Goal: Task Accomplishment & Management: Use online tool/utility

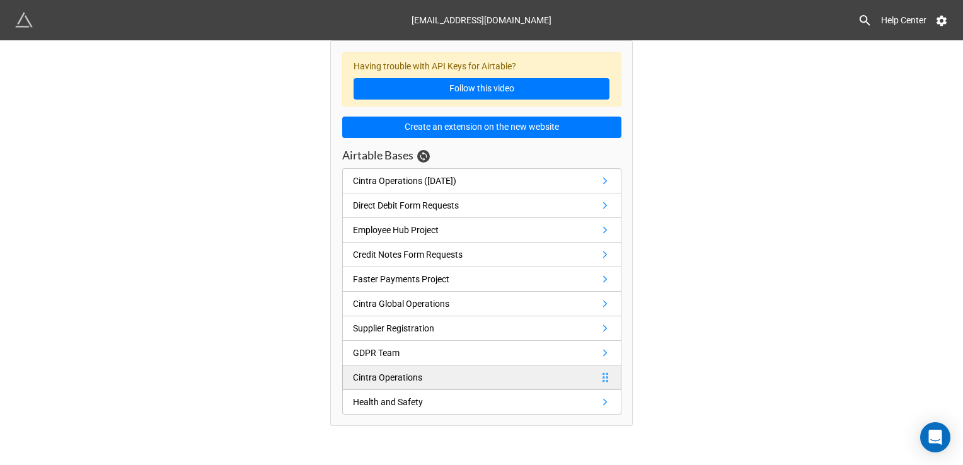
click at [413, 383] on link "Cintra Operations" at bounding box center [481, 378] width 279 height 25
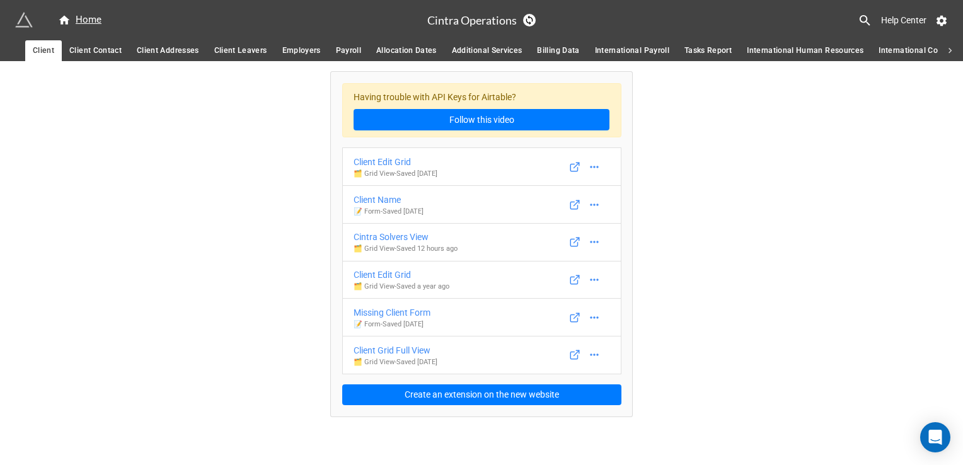
click at [869, 16] on icon at bounding box center [865, 20] width 15 height 15
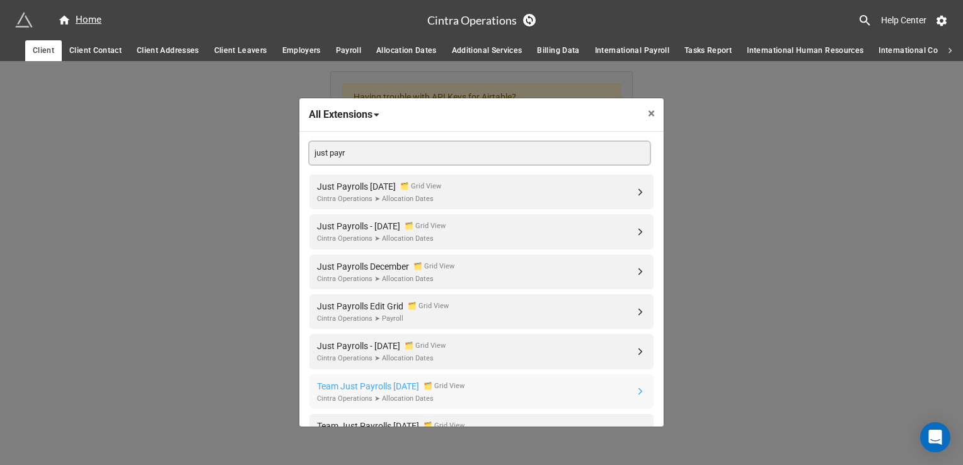
scroll to position [78, 0]
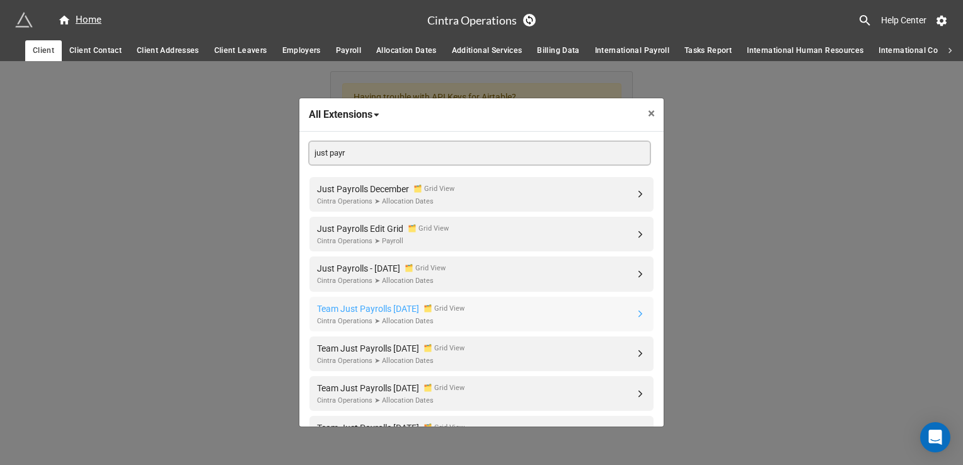
type input "just payr"
click at [419, 311] on div "Team Just Payrolls September 2025" at bounding box center [368, 309] width 102 height 14
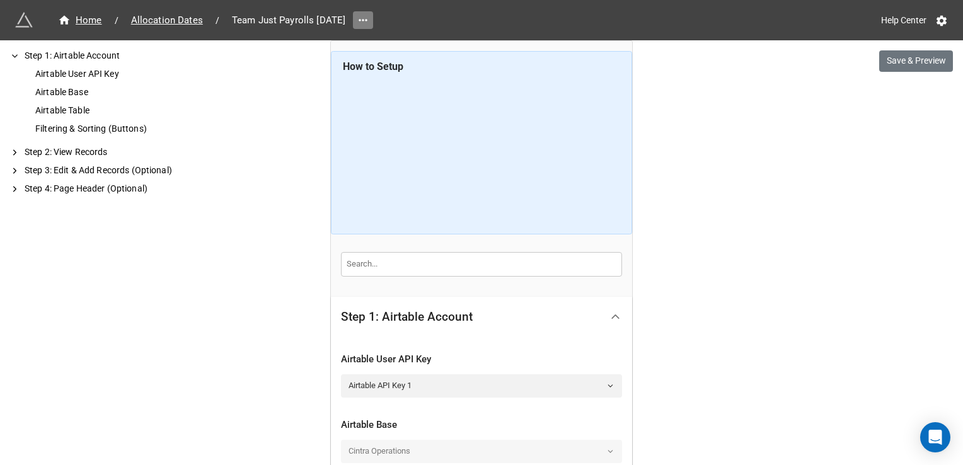
click at [369, 16] on icon at bounding box center [363, 20] width 13 height 13
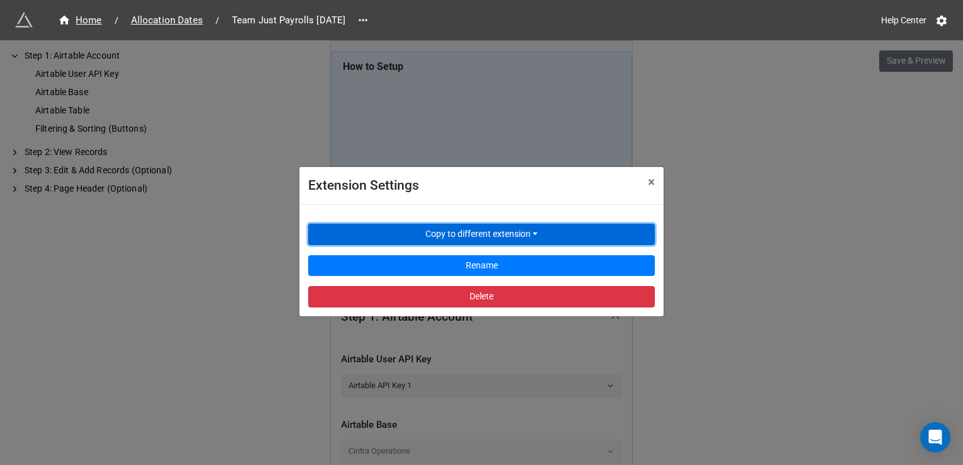
click at [399, 235] on button "Copy to different extension" at bounding box center [481, 234] width 347 height 21
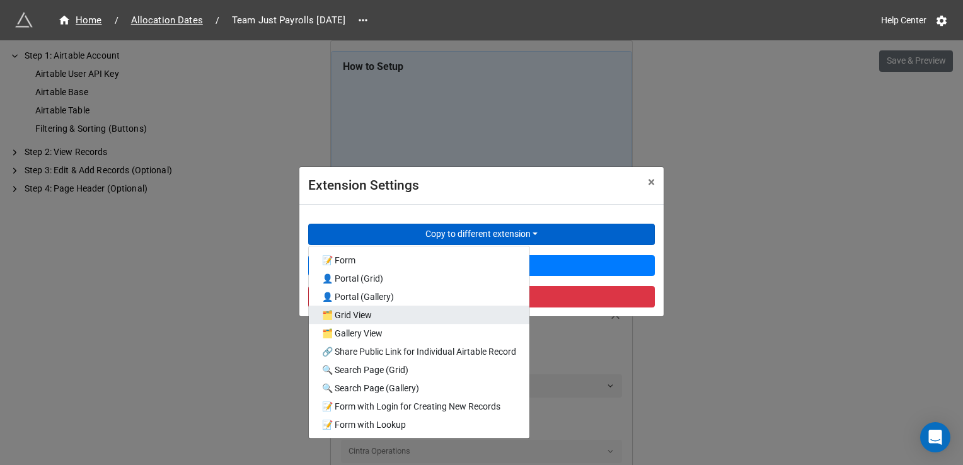
click at [393, 317] on link "🗂️ Grid View" at bounding box center [419, 315] width 221 height 18
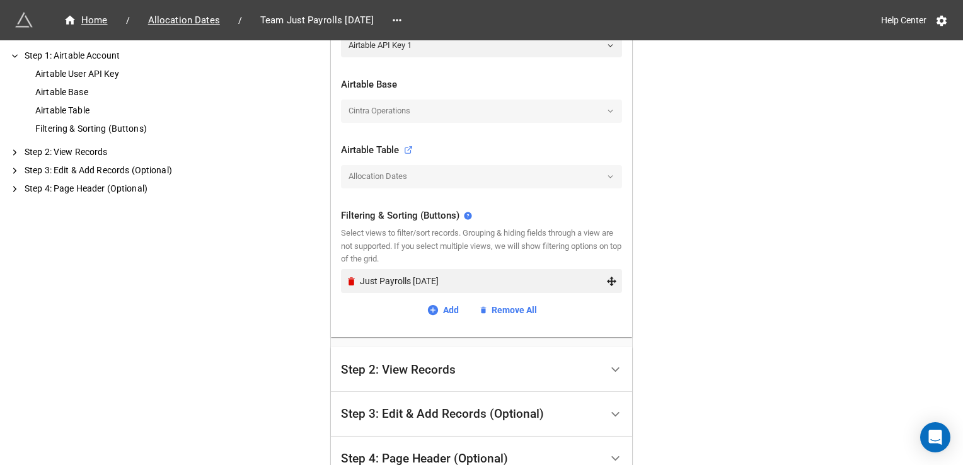
scroll to position [342, 0]
click at [430, 314] on div "Filtering & Sorting (Buttons) Select views to filter/sort records. Grouping & h…" at bounding box center [481, 261] width 281 height 129
click at [434, 311] on icon at bounding box center [433, 308] width 13 height 13
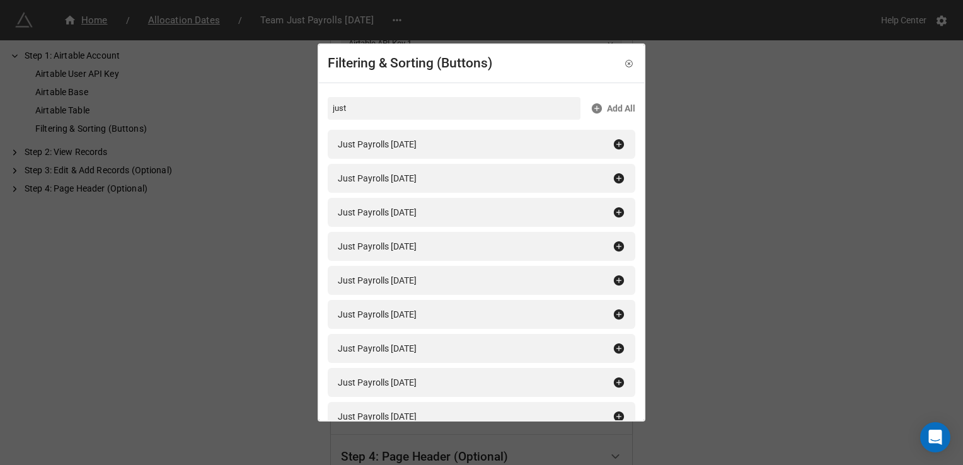
scroll to position [37, 0]
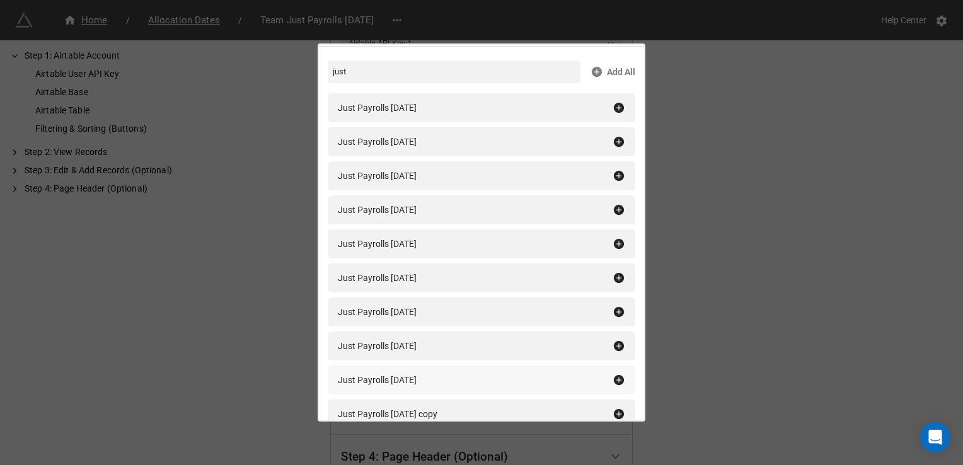
type input "just"
click at [615, 386] on div "Just Payrolls [DATE]" at bounding box center [482, 380] width 308 height 29
click at [311, 297] on div "Filtering & Sorting (Buttons) just Add All Just Payrolls January 2025 Just Payr…" at bounding box center [481, 232] width 963 height 465
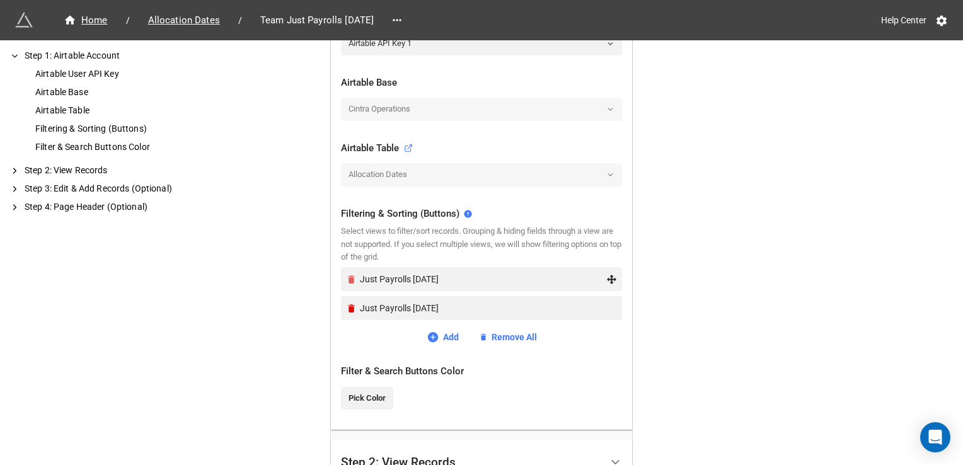
click at [346, 281] on icon "Remove" at bounding box center [351, 279] width 11 height 11
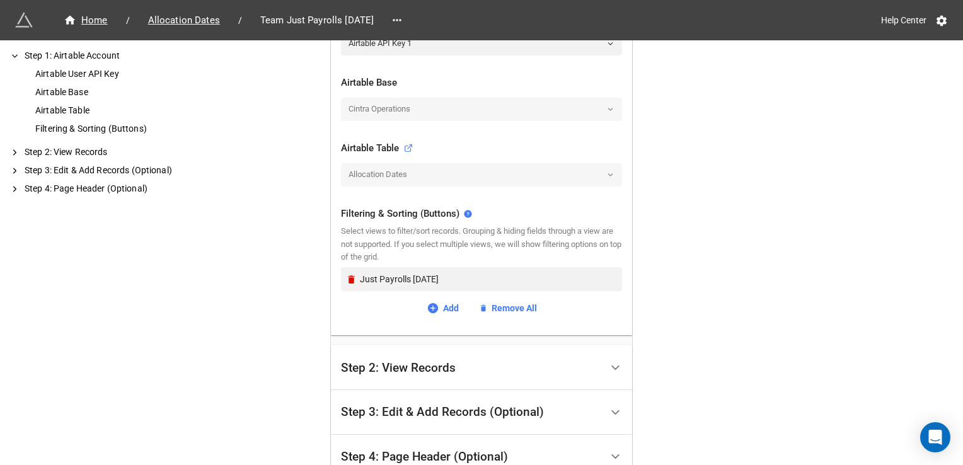
click at [342, 314] on div "Filtering & Sorting (Buttons) Select views to filter/sort records. Grouping & h…" at bounding box center [481, 261] width 281 height 129
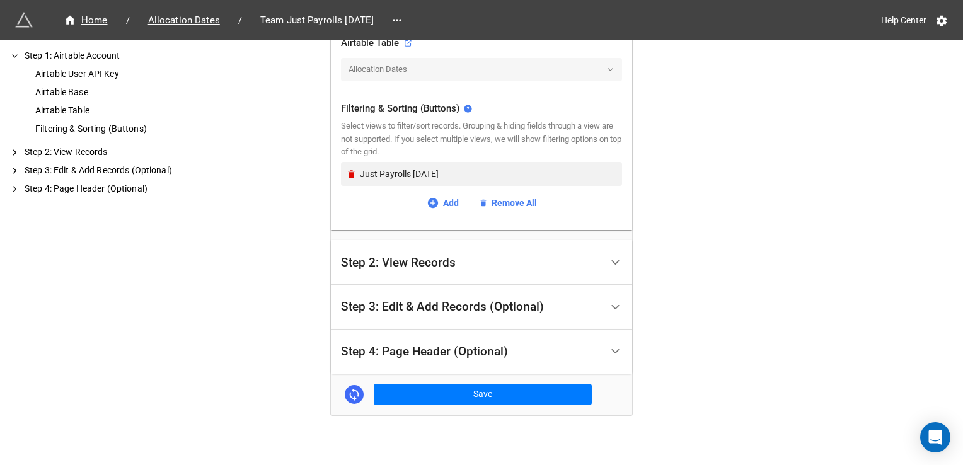
scroll to position [458, 0]
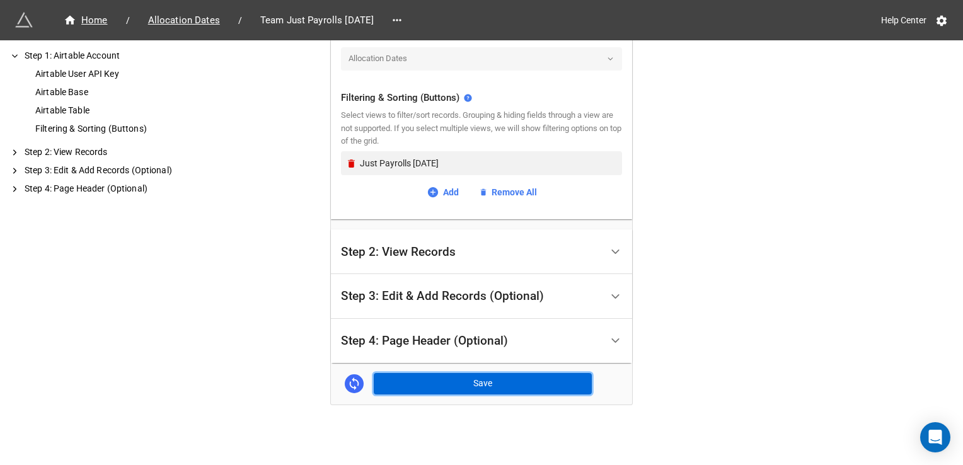
click at [469, 378] on button "Save" at bounding box center [483, 383] width 218 height 21
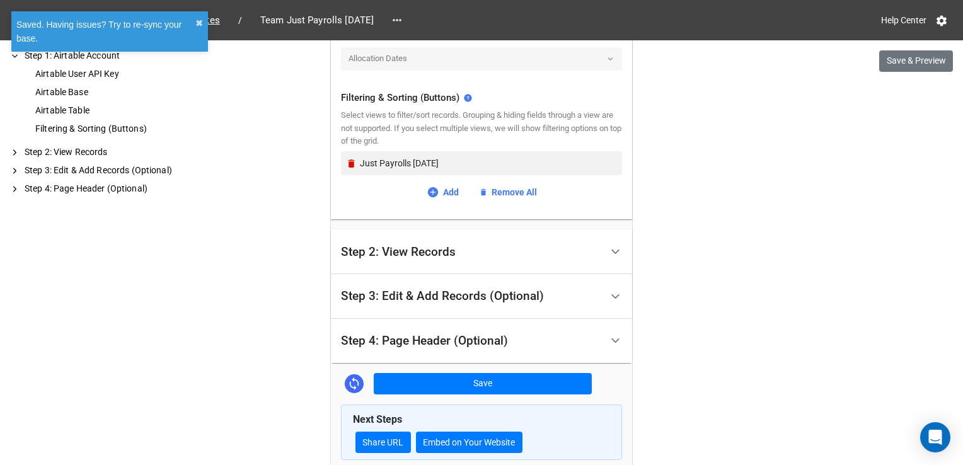
scroll to position [523, 0]
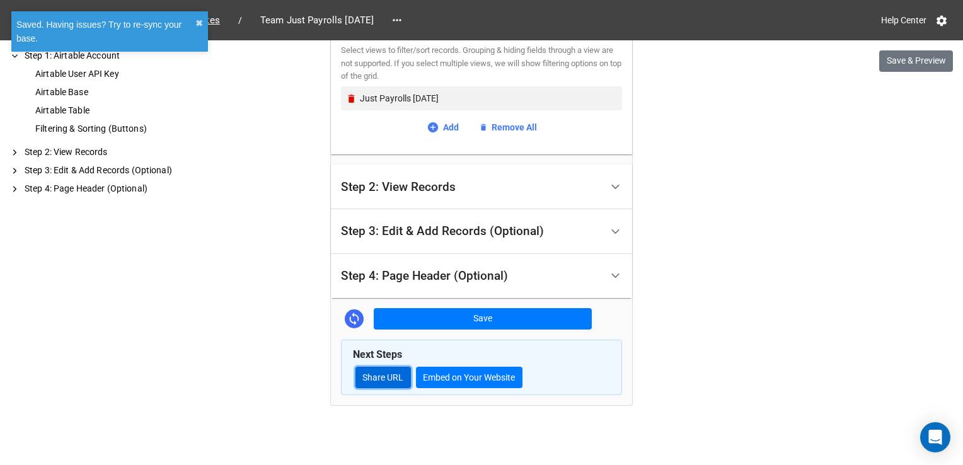
click at [391, 376] on link "Share URL" at bounding box center [383, 377] width 55 height 21
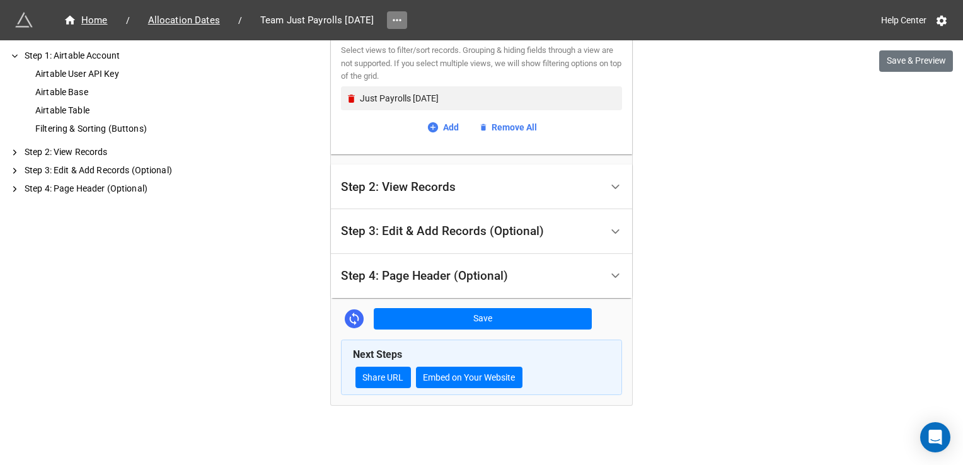
click at [407, 26] on link at bounding box center [397, 20] width 20 height 18
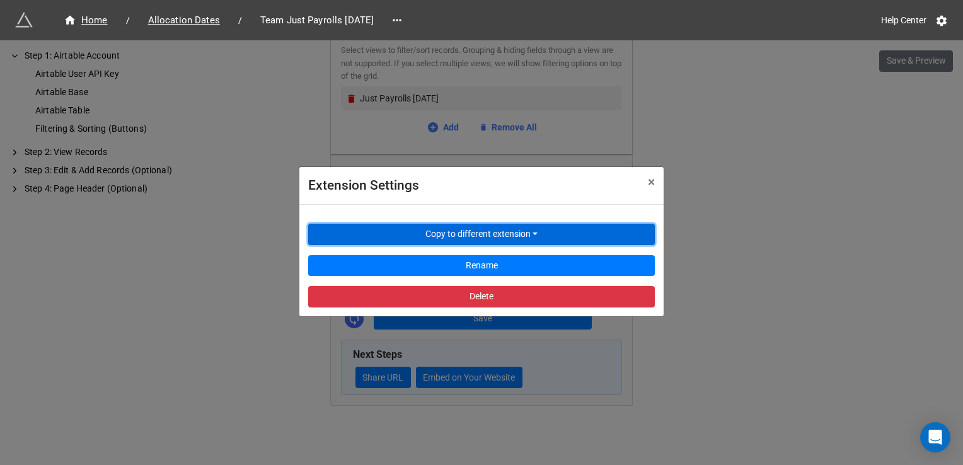
click at [393, 239] on button "Copy to different extension" at bounding box center [481, 234] width 347 height 21
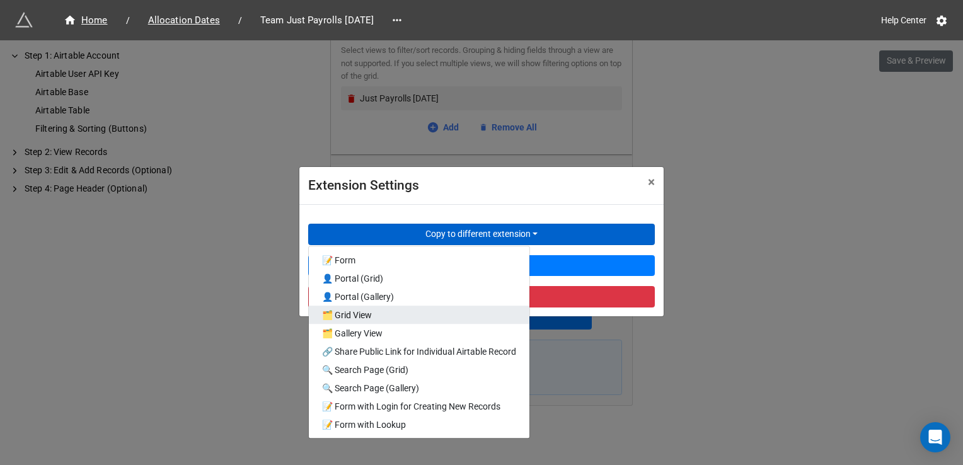
click at [376, 322] on link "🗂️ Grid View" at bounding box center [419, 315] width 221 height 18
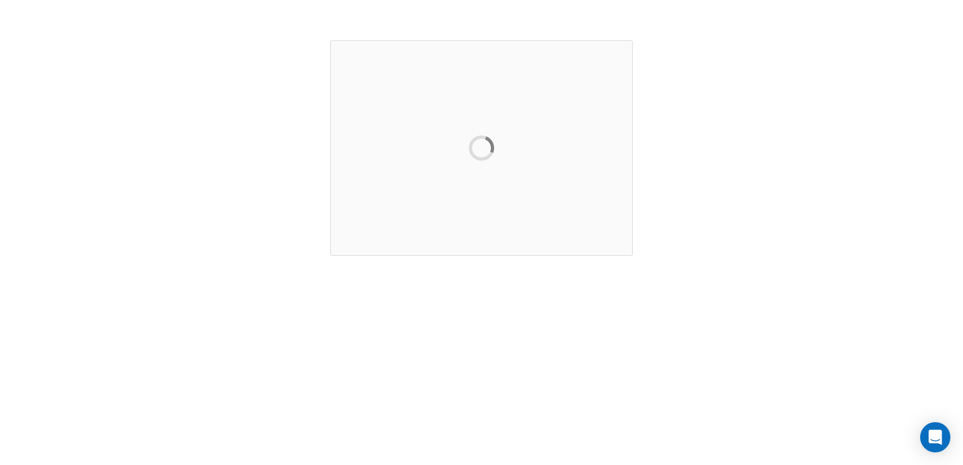
scroll to position [0, 0]
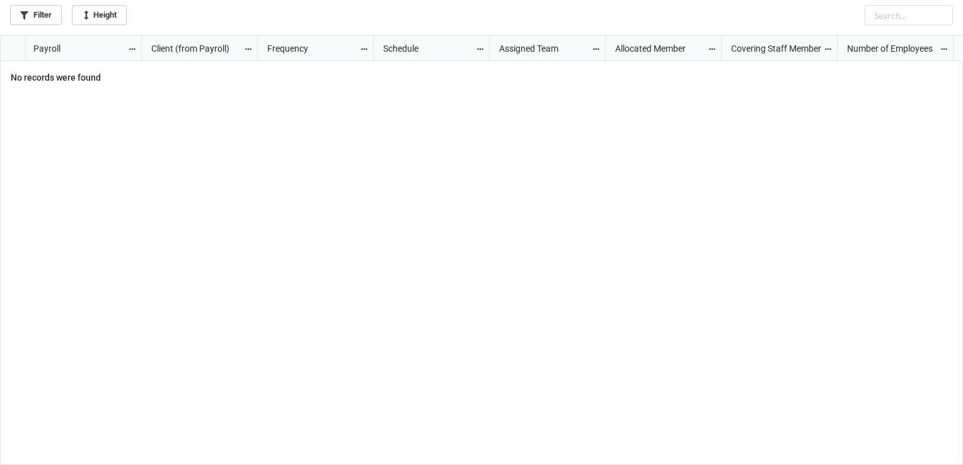
scroll to position [423, 956]
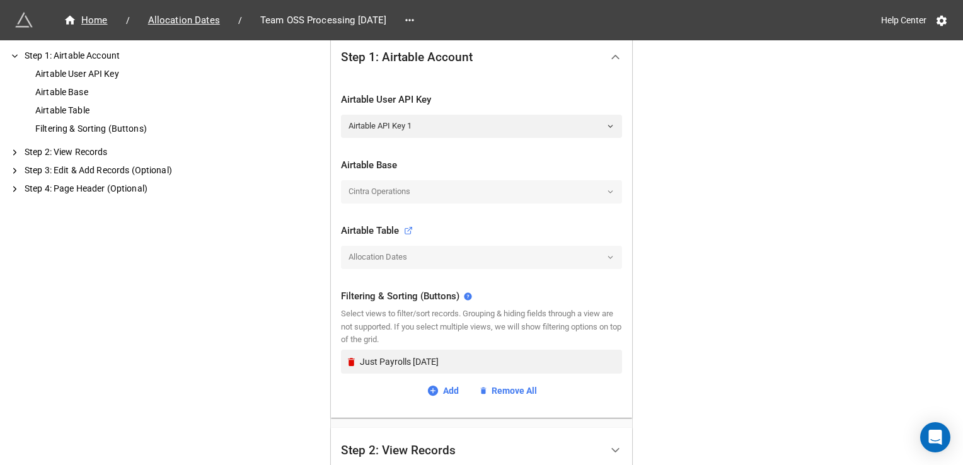
scroll to position [267, 0]
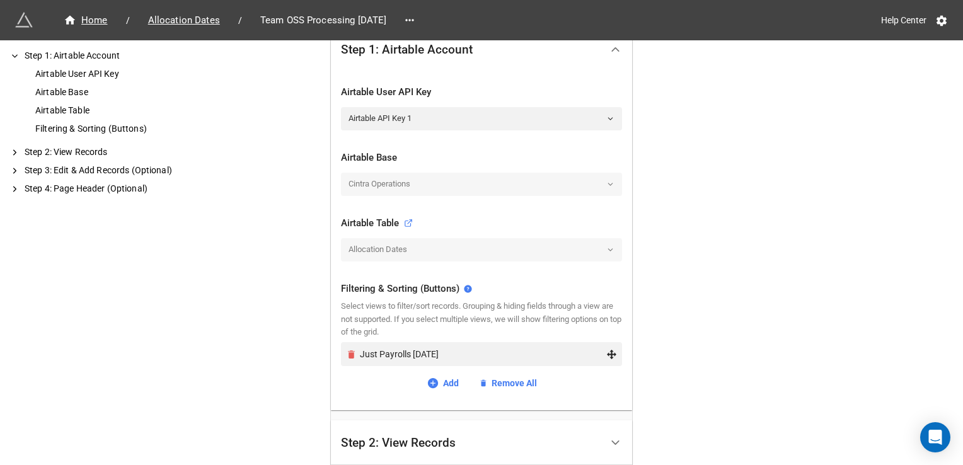
click at [348, 351] on icon "Remove" at bounding box center [351, 355] width 7 height 8
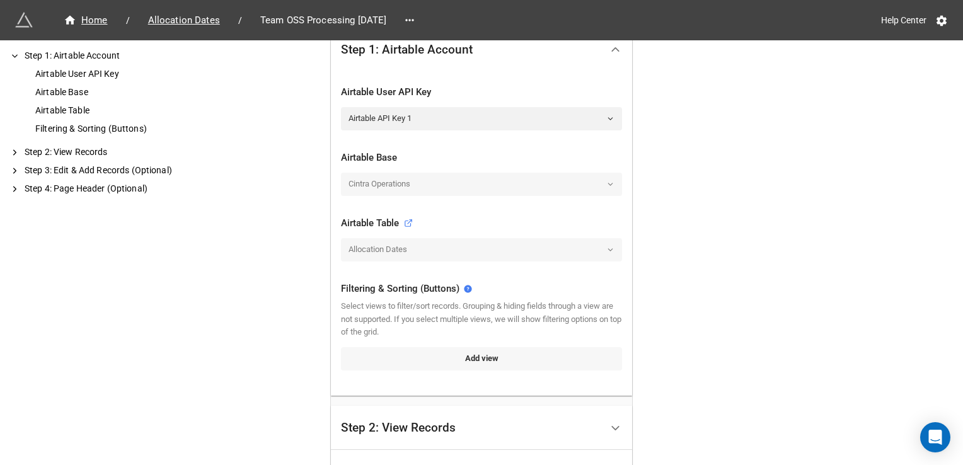
click at [382, 354] on link "Add view" at bounding box center [481, 358] width 281 height 23
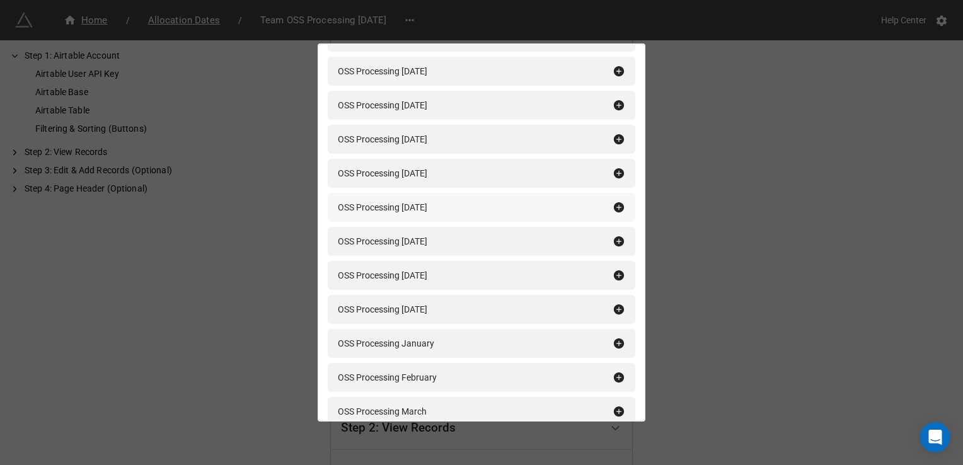
scroll to position [141, 0]
type input "oss proce"
click at [614, 310] on icon at bounding box center [619, 310] width 10 height 10
click at [736, 269] on div "Filtering & Sorting (Buttons) oss proce Add All OSS Processing January 2025 OSS…" at bounding box center [481, 232] width 963 height 465
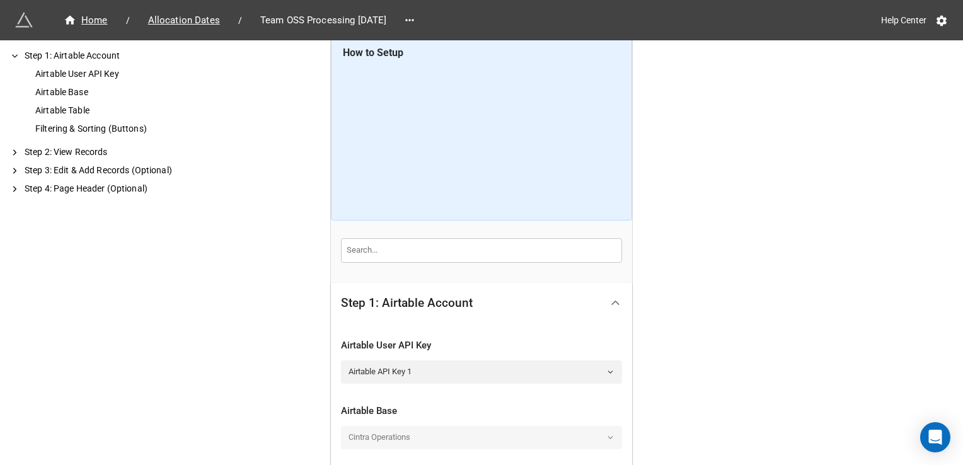
scroll to position [0, 0]
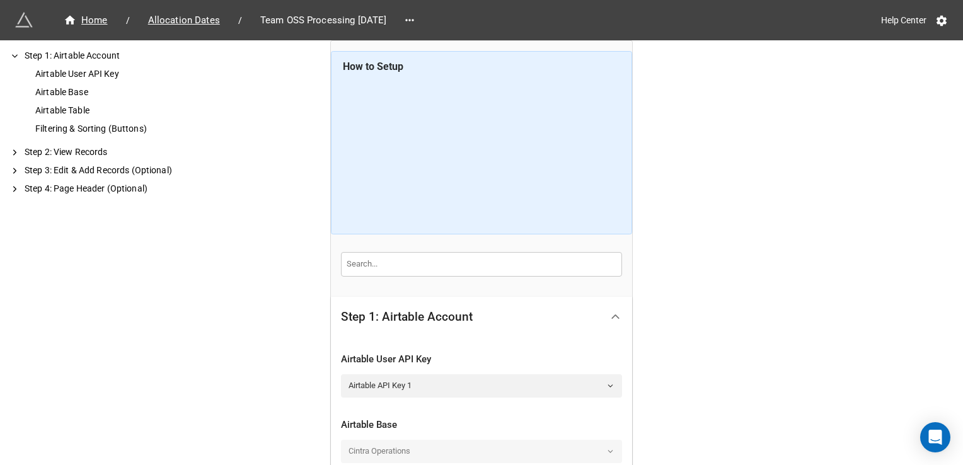
click at [492, 253] on input "text" at bounding box center [481, 264] width 281 height 24
click at [673, 236] on div "Home / Allocation Dates / Team OSS Processing October 2025 Help Center How to S…" at bounding box center [481, 463] width 963 height 926
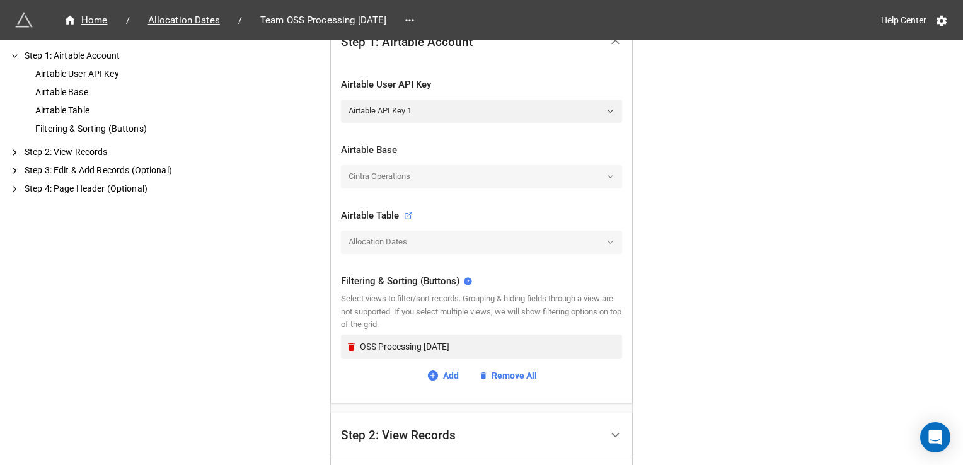
scroll to position [458, 0]
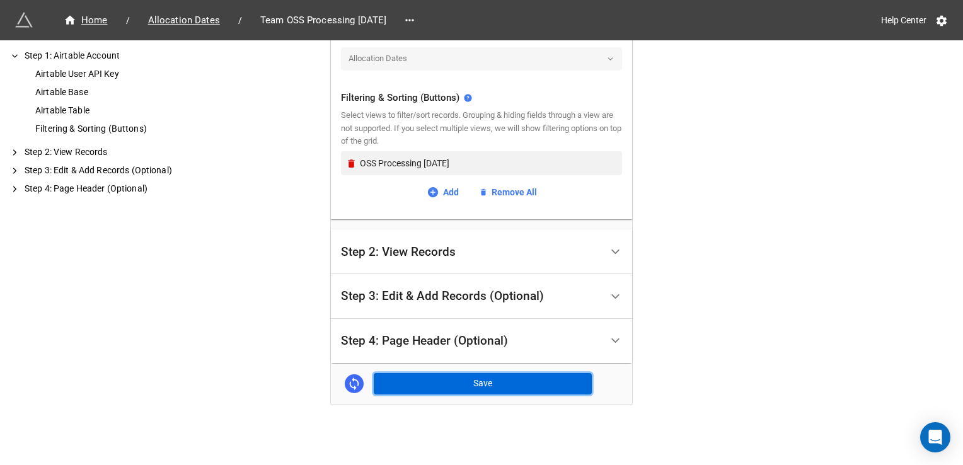
click at [462, 374] on button "Save" at bounding box center [483, 383] width 218 height 21
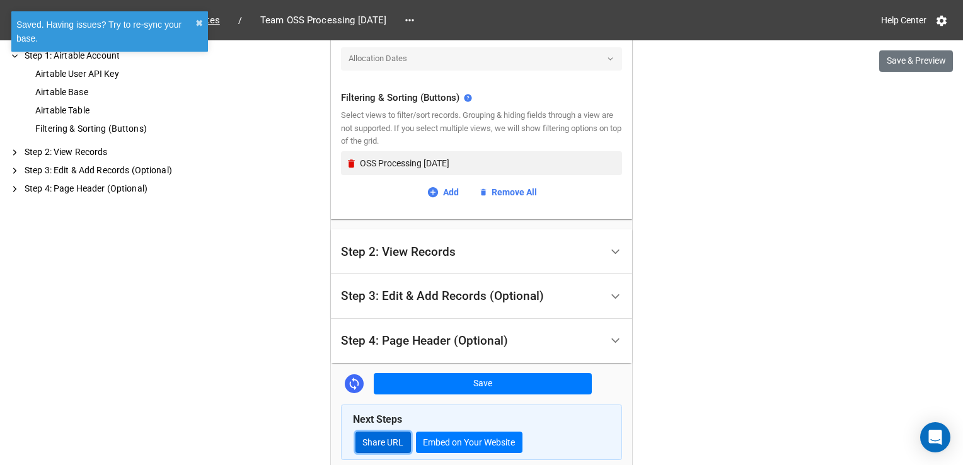
click at [364, 436] on link "Share URL" at bounding box center [383, 442] width 55 height 21
click at [416, 23] on icon at bounding box center [409, 20] width 13 height 13
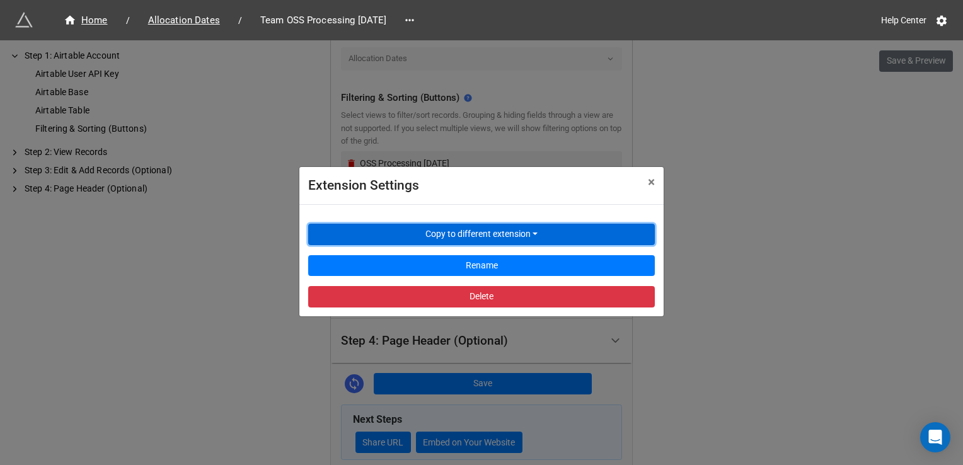
click at [409, 235] on button "Copy to different extension" at bounding box center [481, 234] width 347 height 21
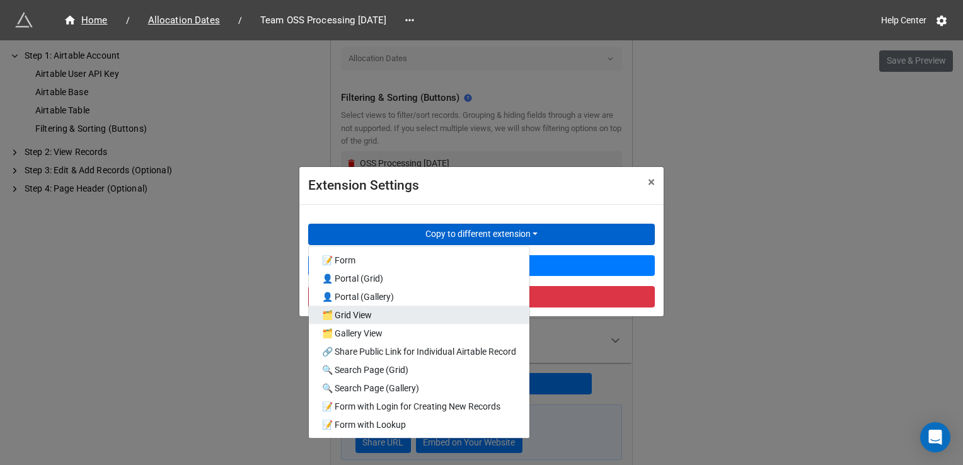
click at [374, 311] on link "🗂️ Grid View" at bounding box center [419, 315] width 221 height 18
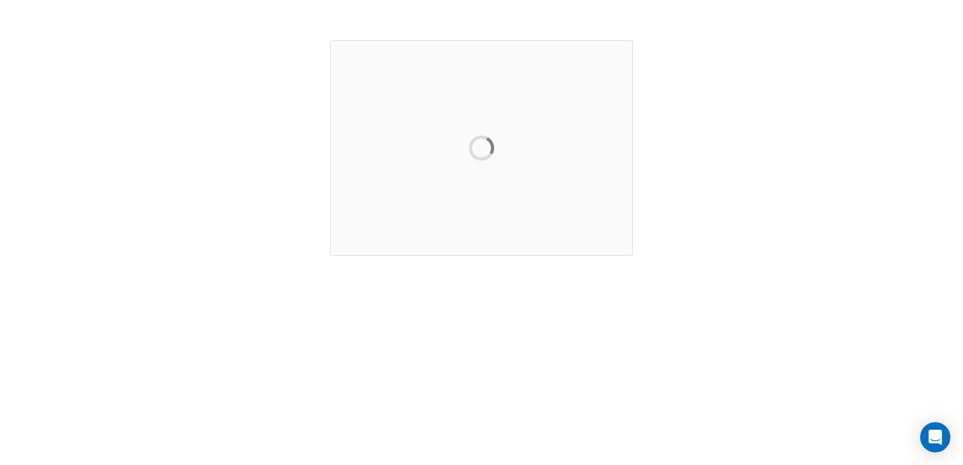
scroll to position [0, 0]
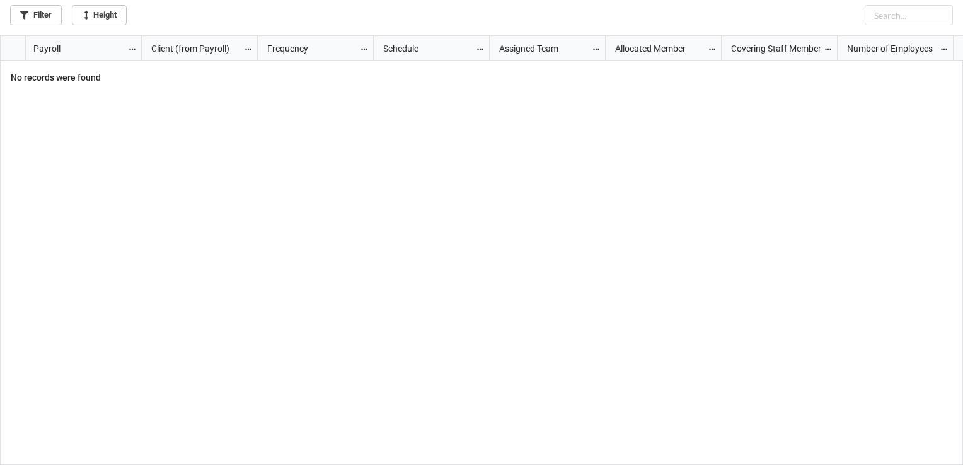
scroll to position [7, 6]
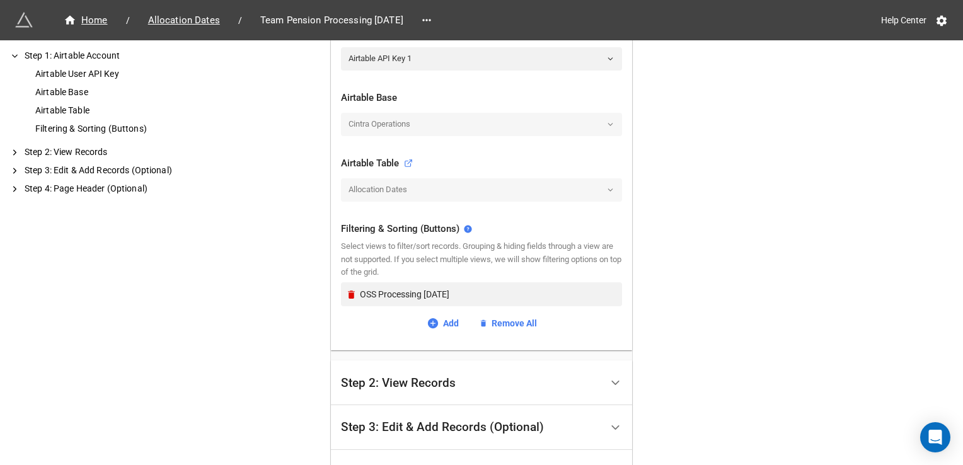
scroll to position [328, 0]
click at [348, 296] on icon "Remove" at bounding box center [351, 294] width 7 height 8
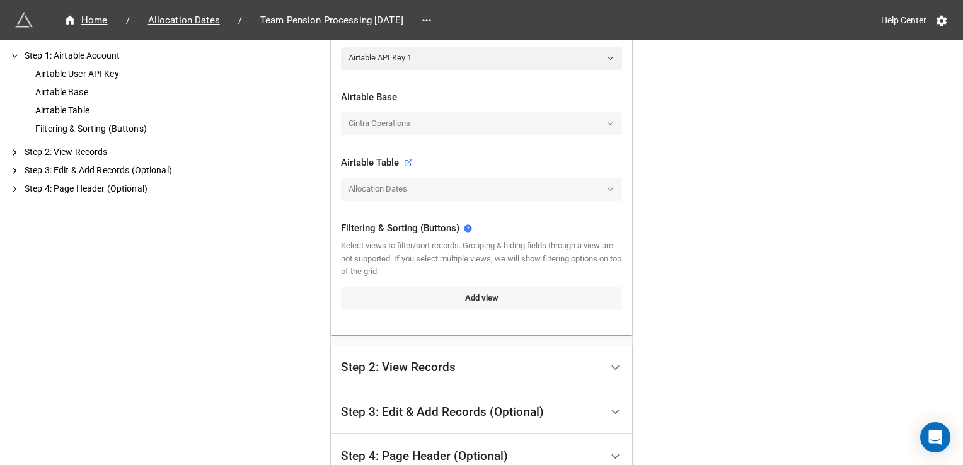
click at [354, 296] on link "Add view" at bounding box center [481, 298] width 281 height 23
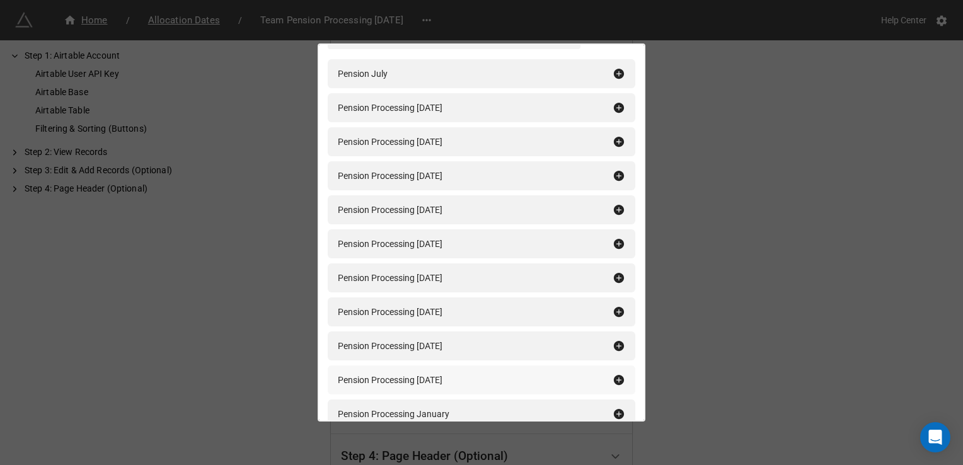
scroll to position [129, 0]
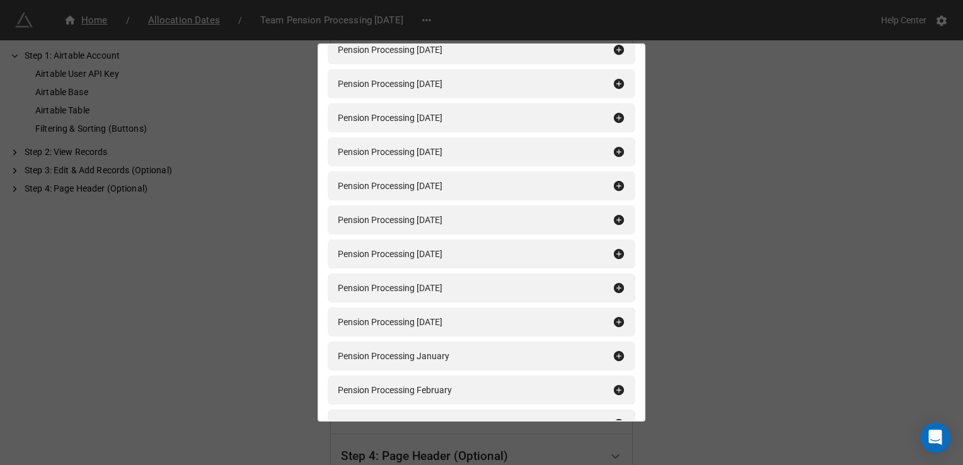
type input "pension"
click at [664, 142] on div "Filtering & Sorting (Buttons) pension Add All Pension July Pension Processing […" at bounding box center [481, 232] width 963 height 465
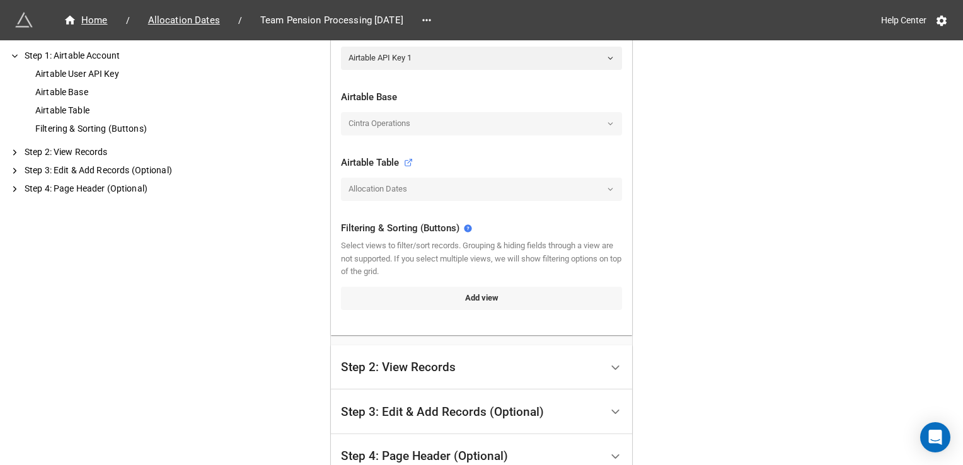
click at [517, 294] on link "Add view" at bounding box center [481, 298] width 281 height 23
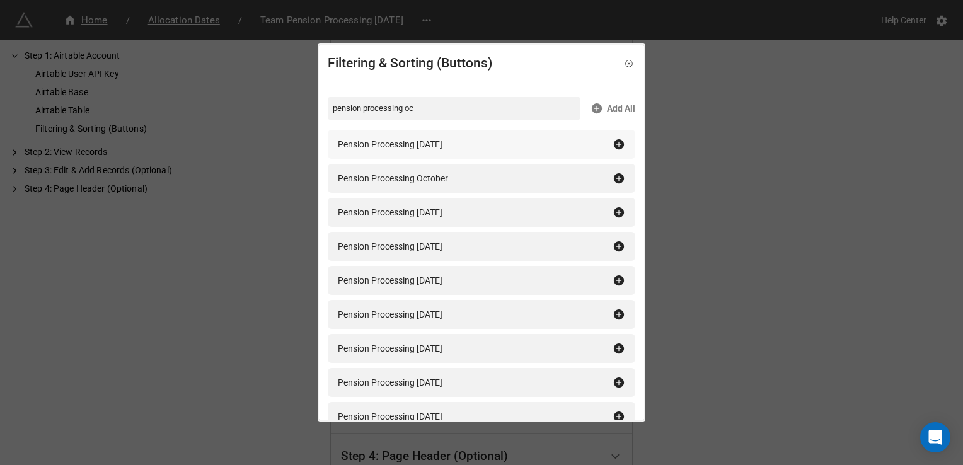
type input "pension processing oc"
click at [614, 143] on icon at bounding box center [619, 144] width 10 height 10
click at [762, 138] on div "Filtering & Sorting (Buttons) pension processing oc Add All Pension Processing …" at bounding box center [481, 232] width 963 height 465
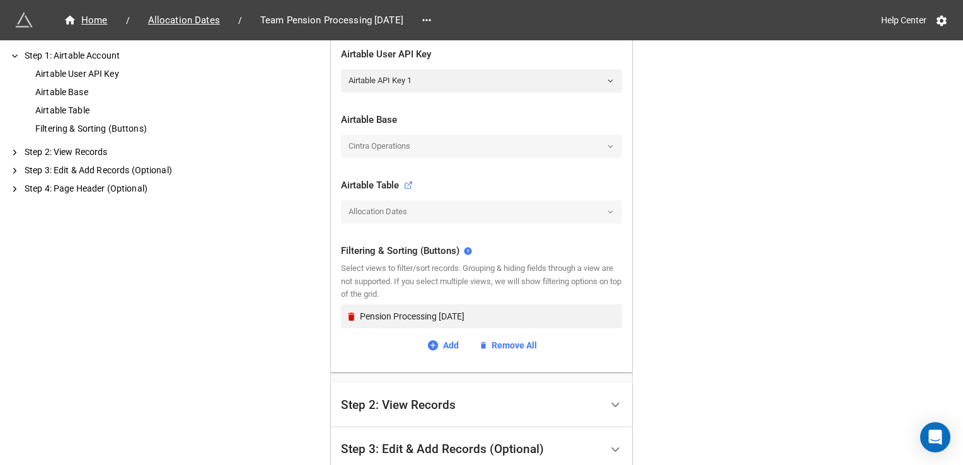
scroll to position [458, 0]
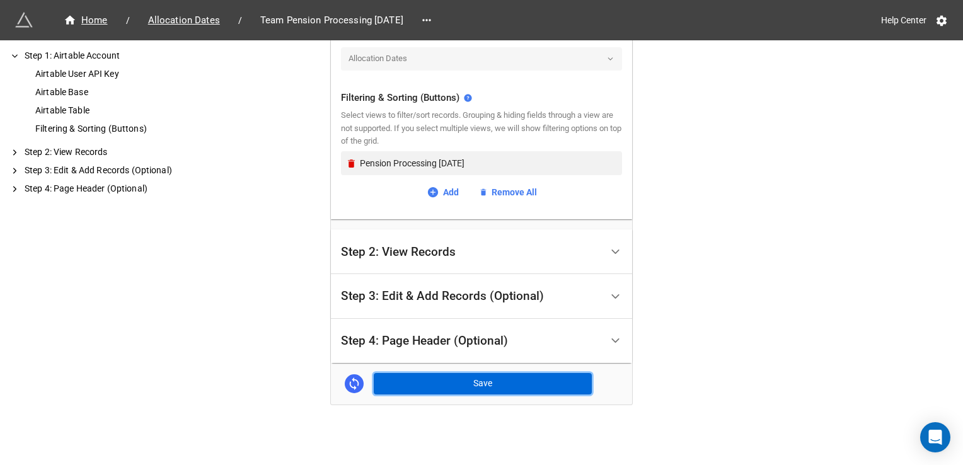
click at [494, 382] on button "Save" at bounding box center [483, 383] width 218 height 21
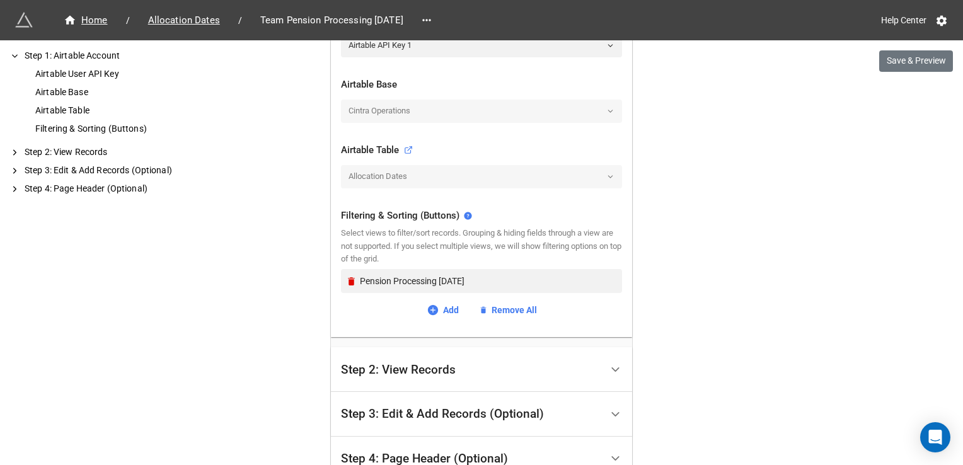
scroll to position [523, 0]
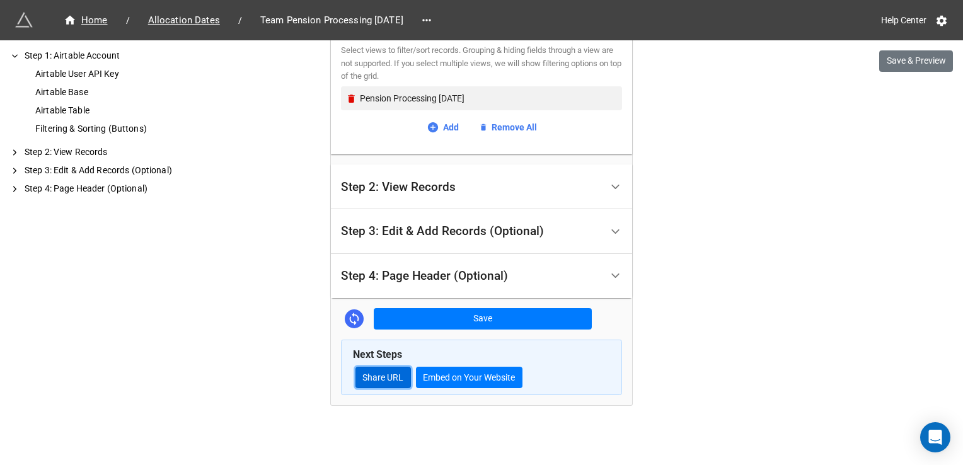
click at [388, 378] on link "Share URL" at bounding box center [383, 377] width 55 height 21
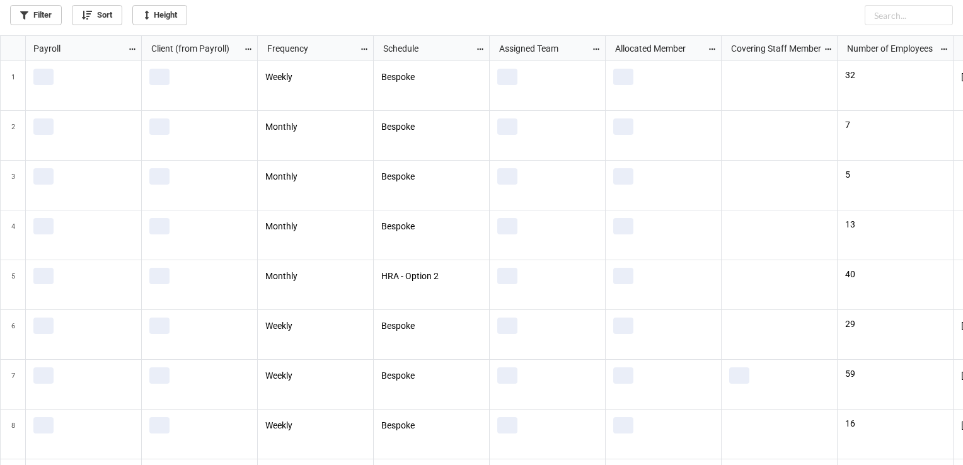
scroll to position [423, 956]
